Goal: Task Accomplishment & Management: Manage account settings

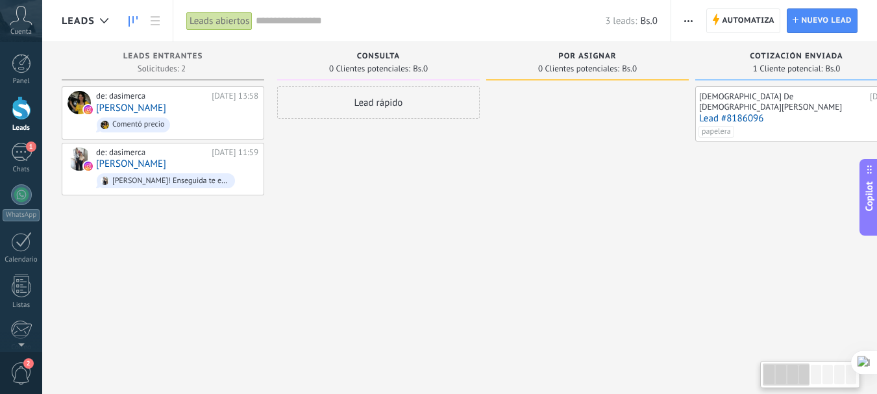
drag, startPoint x: 686, startPoint y: 258, endPoint x: 786, endPoint y: 281, distance: 101.9
click at [877, 282] on html ".abccls-1,.abccls-2{fill-rule:evenodd}.abccls-2{fill:#fff} .abfcls-1{fill:none}…" at bounding box center [438, 197] width 877 height 394
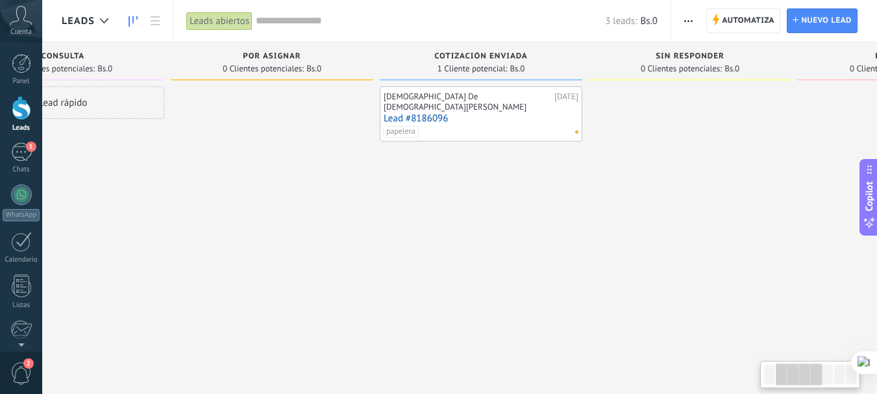
drag, startPoint x: 622, startPoint y: 188, endPoint x: 382, endPoint y: 162, distance: 240.9
click at [383, 162] on div "[DEMOGRAPHIC_DATA] De [DEMOGRAPHIC_DATA][PERSON_NAME] [DATE] Lead #8186096 pape…" at bounding box center [481, 198] width 203 height 225
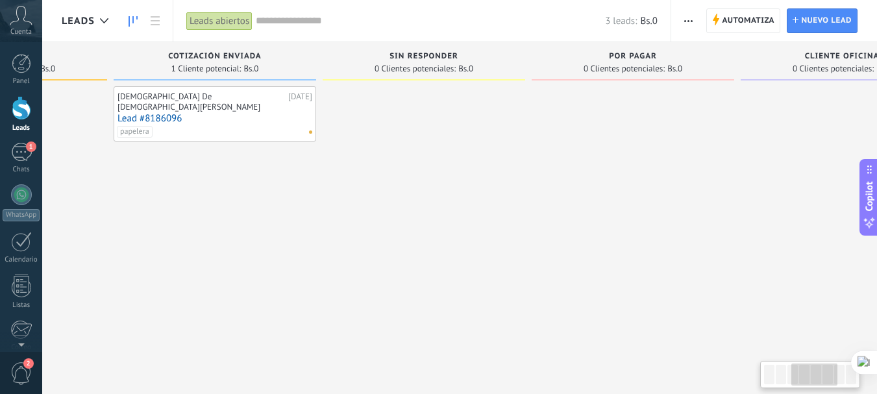
drag, startPoint x: 529, startPoint y: 208, endPoint x: 391, endPoint y: 208, distance: 138.3
click at [391, 208] on div at bounding box center [424, 198] width 203 height 225
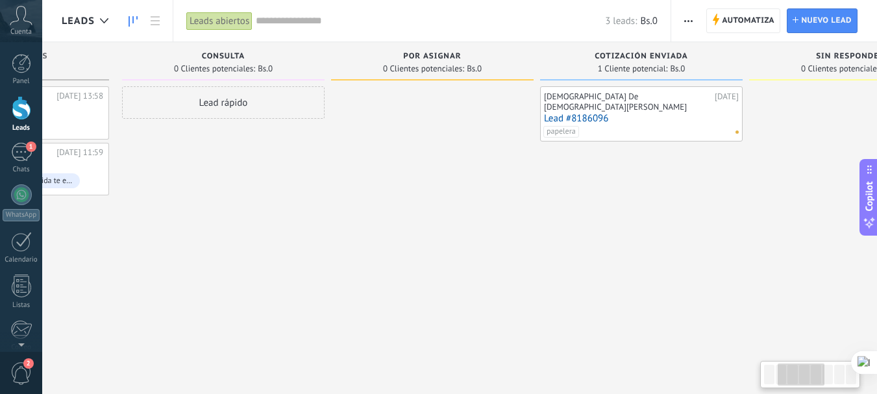
drag, startPoint x: 251, startPoint y: 256, endPoint x: 746, endPoint y: 259, distance: 495.5
click at [743, 259] on div "[DEMOGRAPHIC_DATA] De [DEMOGRAPHIC_DATA][PERSON_NAME] [DATE] Lead #8186096 pape…" at bounding box center [641, 198] width 203 height 225
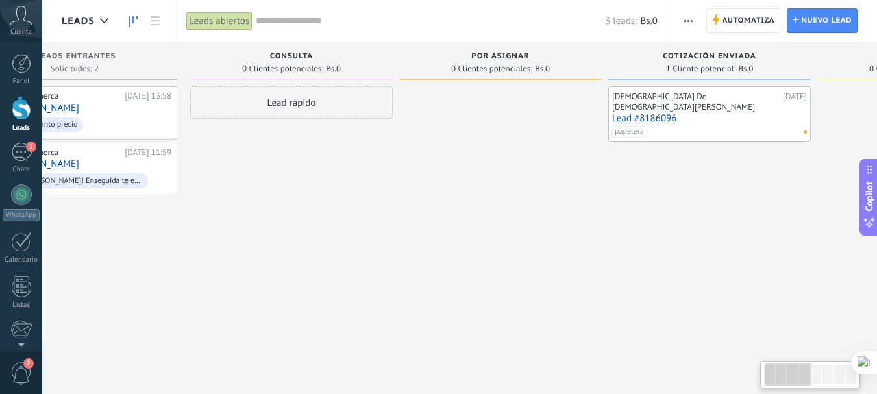
scroll to position [0, 0]
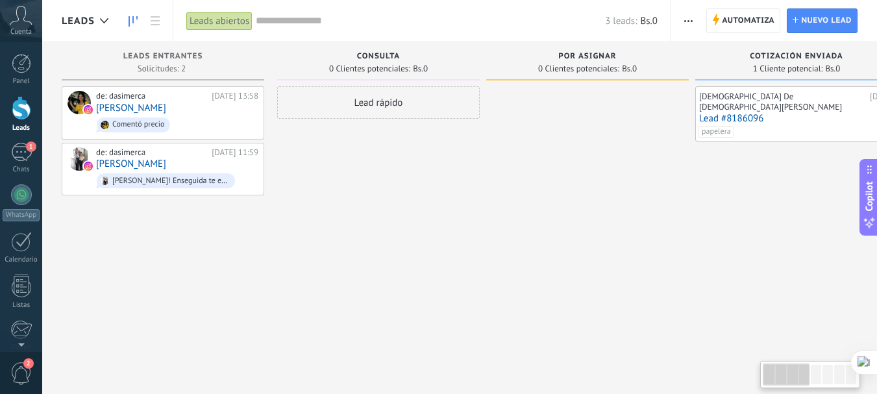
drag, startPoint x: 232, startPoint y: 262, endPoint x: 439, endPoint y: 257, distance: 207.2
click at [24, 147] on div "1" at bounding box center [21, 152] width 21 height 19
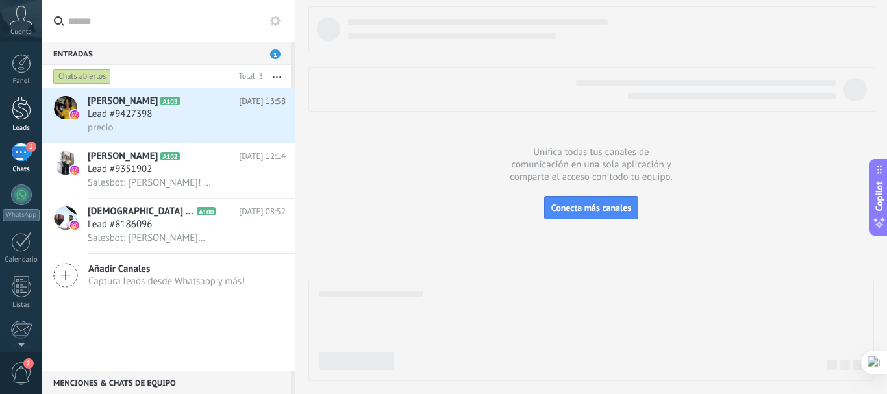
click at [21, 115] on div at bounding box center [21, 108] width 19 height 24
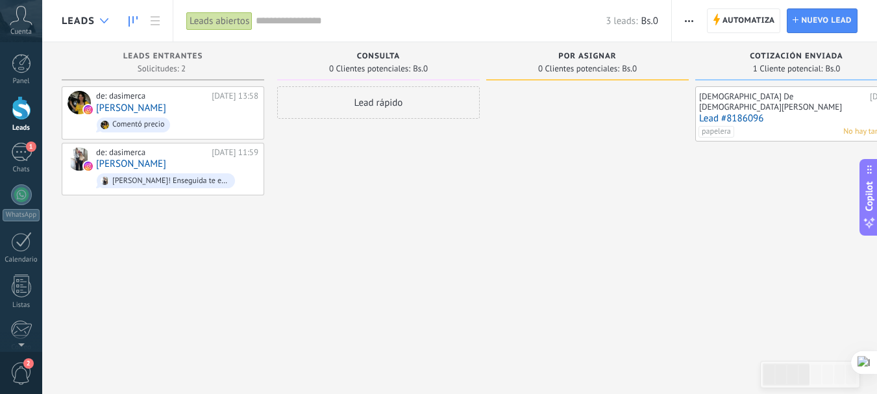
click at [104, 23] on div at bounding box center [104, 20] width 21 height 25
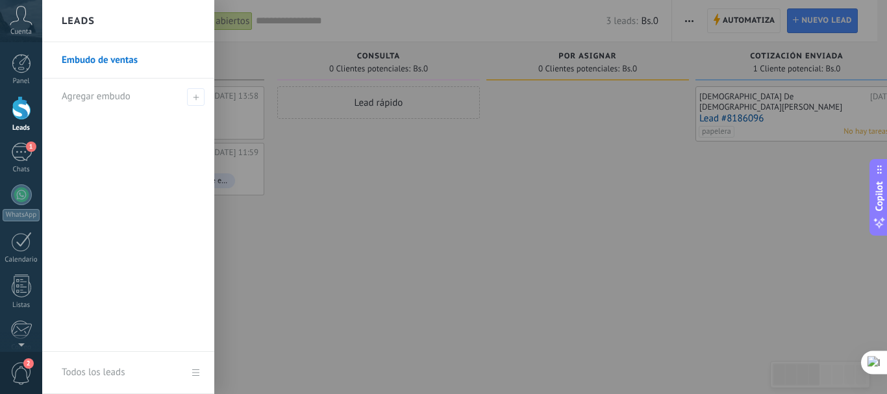
click at [477, 226] on div at bounding box center [485, 197] width 887 height 394
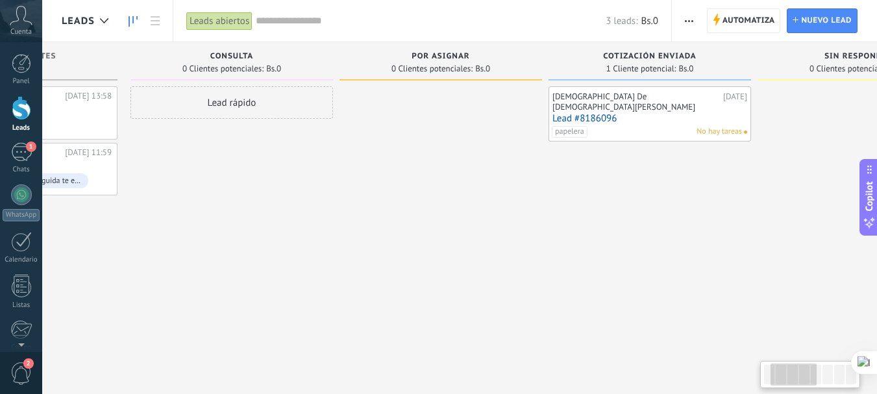
scroll to position [0, 154]
drag, startPoint x: 668, startPoint y: 305, endPoint x: 582, endPoint y: 301, distance: 85.1
click at [582, 301] on div "[PERSON_NAME] De [DEMOGRAPHIC_DATA][PERSON_NAME] [DATE] Lead #8186096 papelera …" at bounding box center [643, 198] width 203 height 225
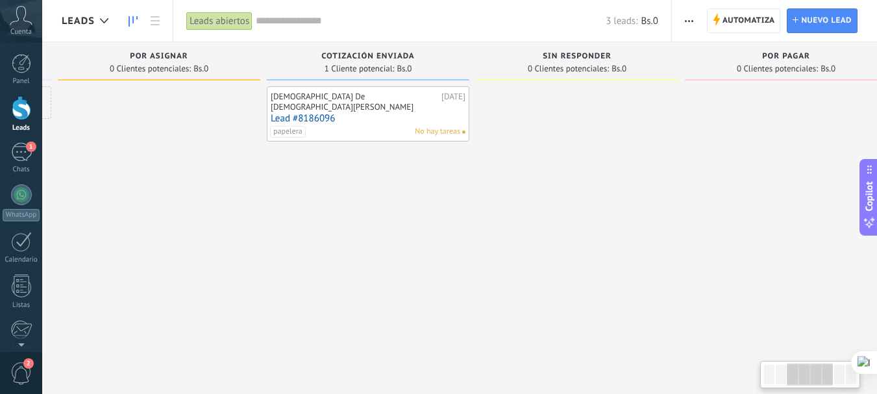
drag, startPoint x: 649, startPoint y: 195, endPoint x: 212, endPoint y: 75, distance: 452.6
click at [372, 205] on div "[PERSON_NAME] De [DEMOGRAPHIC_DATA][PERSON_NAME] [DATE] Lead #8186096 papelera …" at bounding box center [368, 198] width 203 height 225
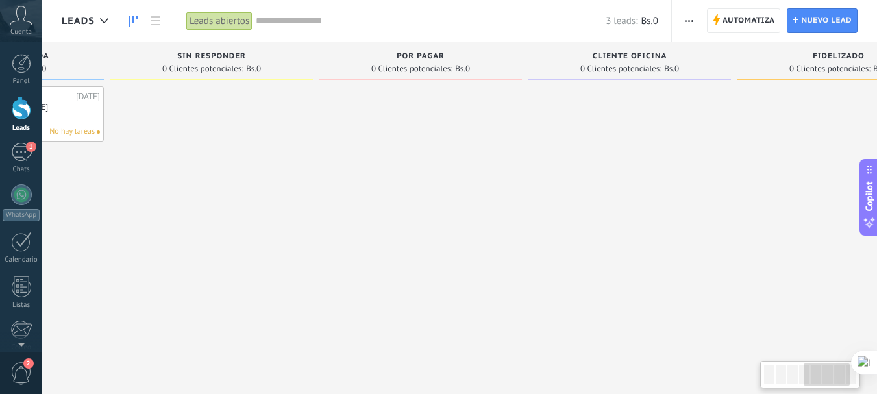
drag, startPoint x: 581, startPoint y: 128, endPoint x: 206, endPoint y: 208, distance: 383.7
click at [210, 208] on div at bounding box center [211, 198] width 203 height 225
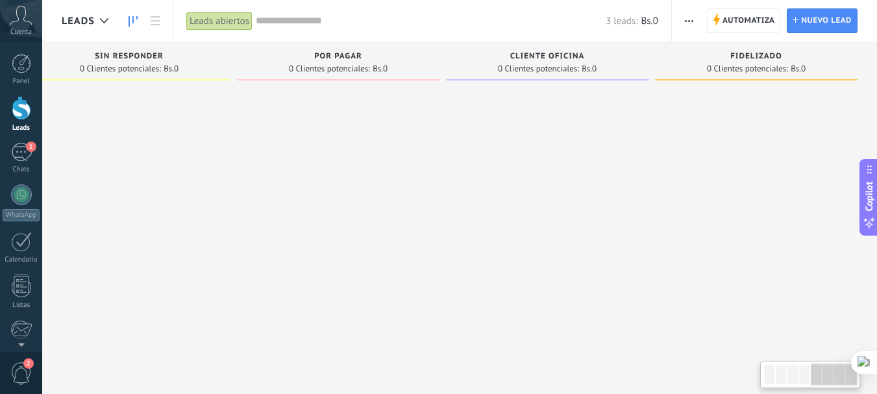
drag, startPoint x: 570, startPoint y: 149, endPoint x: 397, endPoint y: 149, distance: 173.4
click at [397, 149] on div "Leads Entrantes Solicitudes: 2 0 0 0 2 0 0 0 2 de: dasimerca [DATE] 13:58 [PERS…" at bounding box center [31, 176] width 1692 height 269
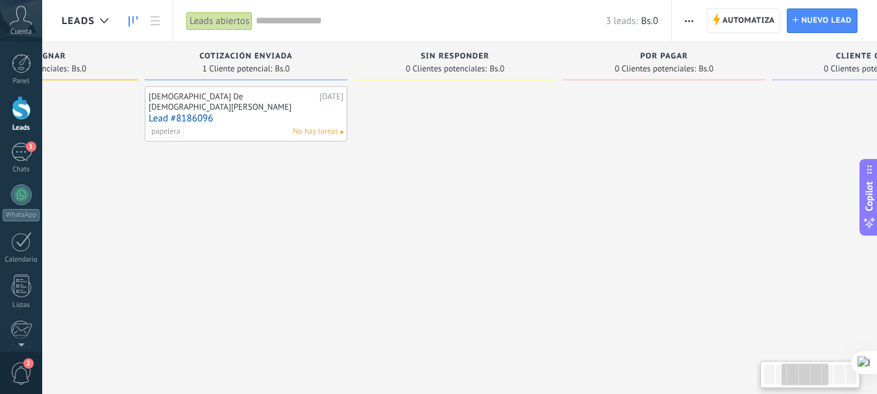
scroll to position [0, 141]
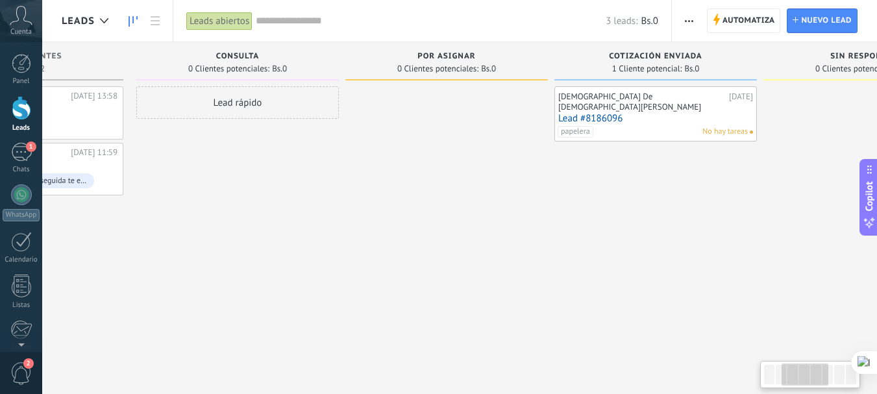
drag, startPoint x: 110, startPoint y: 227, endPoint x: 845, endPoint y: 257, distance: 736.3
click at [845, 257] on div at bounding box center [865, 198] width 203 height 225
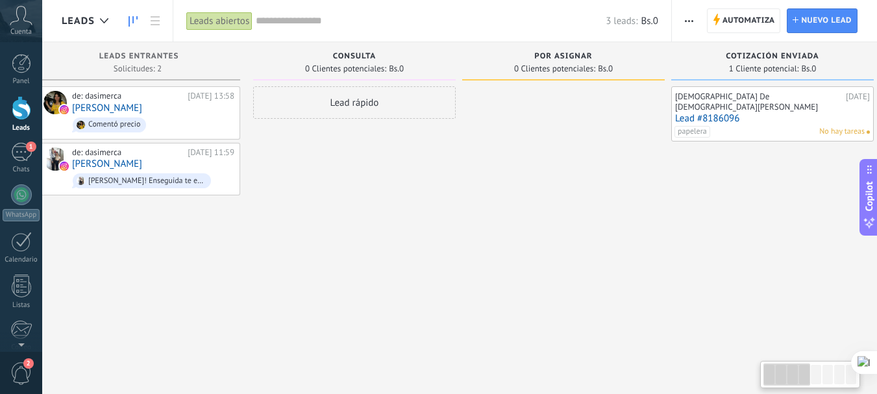
scroll to position [0, 19]
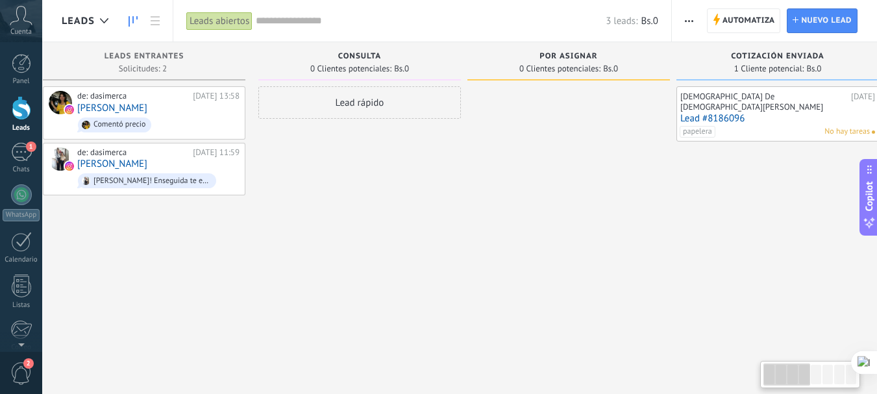
drag, startPoint x: 264, startPoint y: 233, endPoint x: 386, endPoint y: 238, distance: 122.2
click at [386, 238] on div "Lead rápido" at bounding box center [359, 198] width 203 height 225
click at [106, 19] on icon at bounding box center [104, 20] width 8 height 5
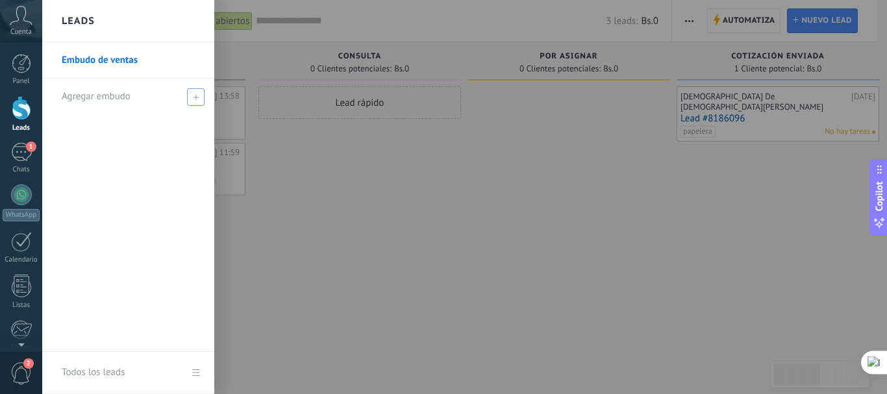
click at [106, 96] on span "Agregar embudo" at bounding box center [96, 96] width 69 height 12
click at [132, 97] on input "text" at bounding box center [123, 96] width 122 height 21
type input "*******"
drag, startPoint x: 106, startPoint y: 91, endPoint x: 39, endPoint y: 100, distance: 67.5
click at [39, 100] on div "© 2025 derechos reservados | Términos de uso Soporte técnico Cuenta Dasimerca I…" at bounding box center [21, 197] width 42 height 394
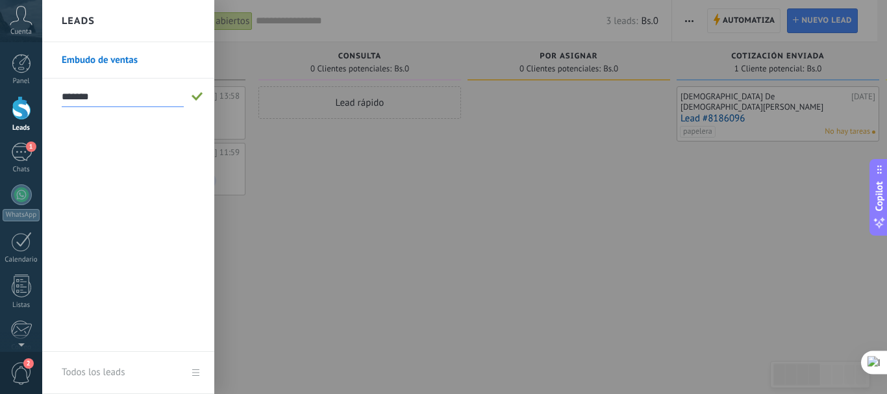
drag, startPoint x: 92, startPoint y: 98, endPoint x: 51, endPoint y: 97, distance: 41.6
click at [51, 97] on li "*******" at bounding box center [128, 97] width 172 height 36
click at [455, 221] on div at bounding box center [485, 197] width 887 height 394
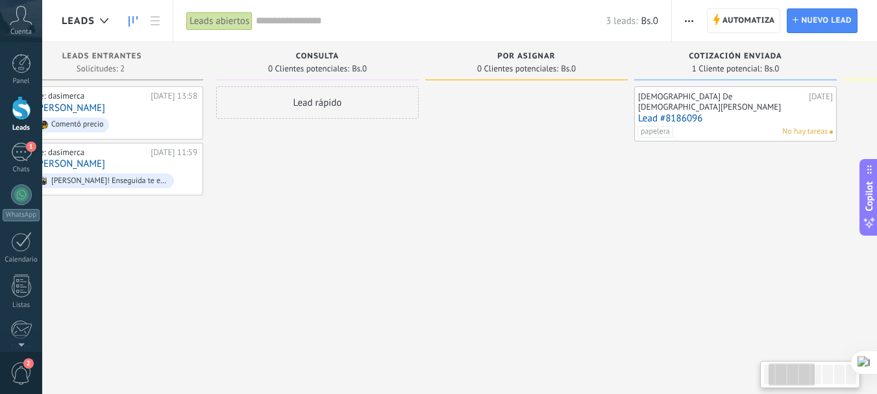
scroll to position [0, 0]
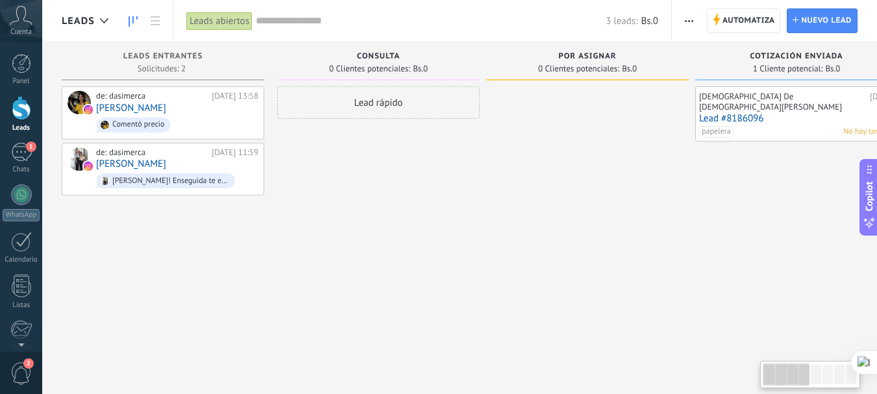
drag, startPoint x: 514, startPoint y: 156, endPoint x: 825, endPoint y: 228, distance: 319.3
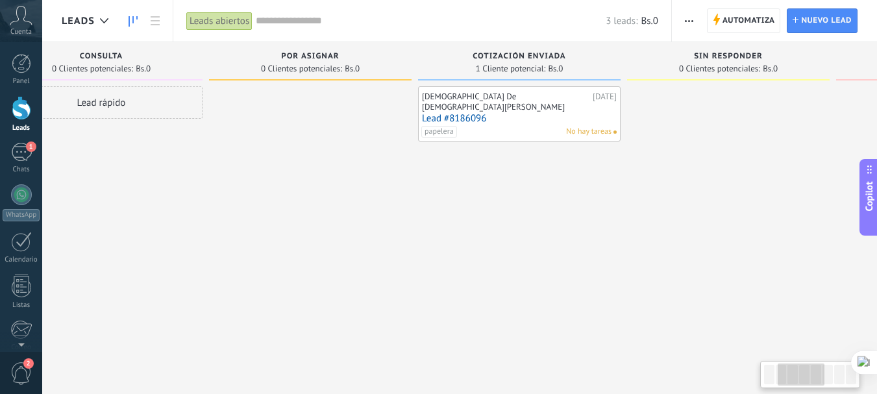
drag, startPoint x: 591, startPoint y: 162, endPoint x: 310, endPoint y: 169, distance: 281.3
click at [318, 174] on div at bounding box center [310, 198] width 203 height 225
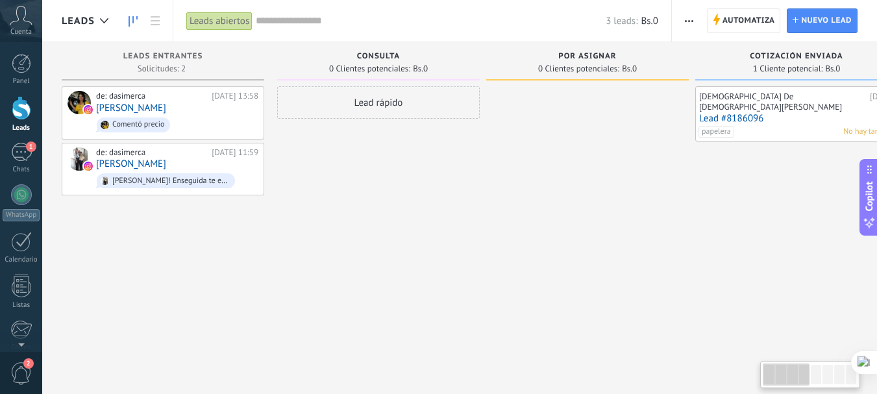
drag, startPoint x: 245, startPoint y: 252, endPoint x: 764, endPoint y: 252, distance: 518.8
